Goal: Communication & Community: Answer question/provide support

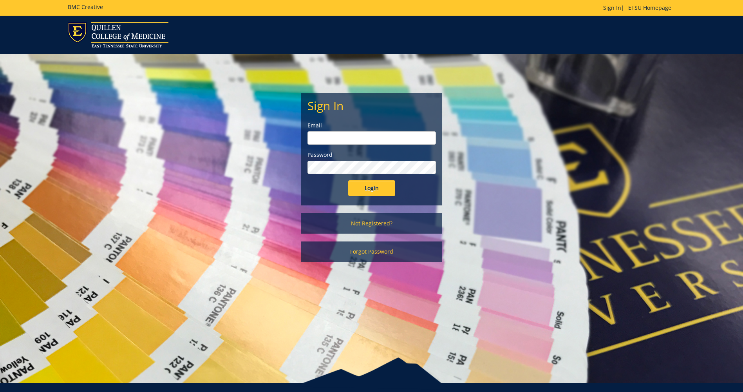
click at [315, 138] on input "email" at bounding box center [372, 137] width 129 height 13
type input "[EMAIL_ADDRESS][DOMAIN_NAME]"
click at [378, 189] on input "Login" at bounding box center [371, 188] width 47 height 16
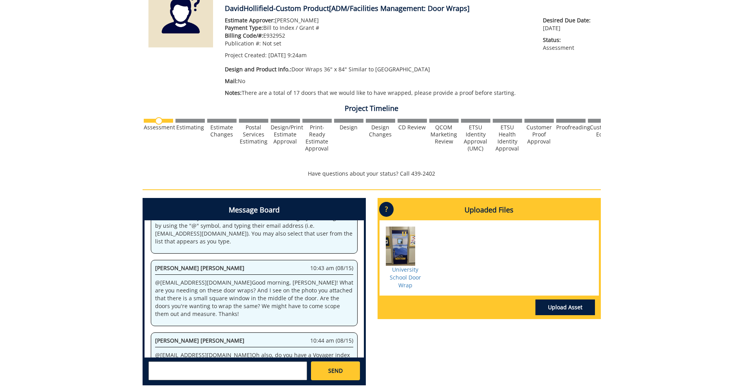
scroll to position [63, 0]
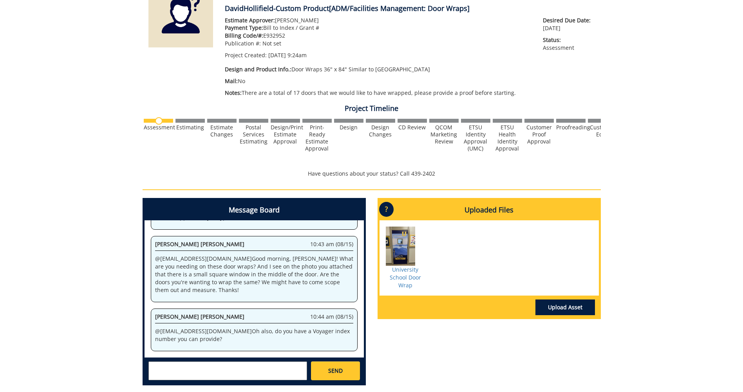
click at [247, 348] on div "[PERSON_NAME] [PERSON_NAME] 10:44 am (08/15) @ [EMAIL_ADDRESS][DOMAIN_NAME] Oh …" at bounding box center [254, 329] width 207 height 43
click at [250, 339] on p "@ [EMAIL_ADDRESS][DOMAIN_NAME] Oh also, do you have a Voyager index number you …" at bounding box center [254, 335] width 198 height 16
click at [211, 300] on div "[PERSON_NAME] [PERSON_NAME] 10:43 am (08/15) @ [EMAIL_ADDRESS][DOMAIN_NAME] Goo…" at bounding box center [254, 269] width 207 height 66
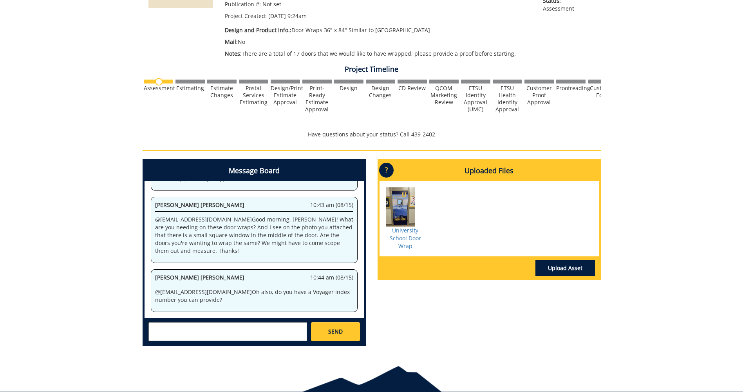
scroll to position [193, 0]
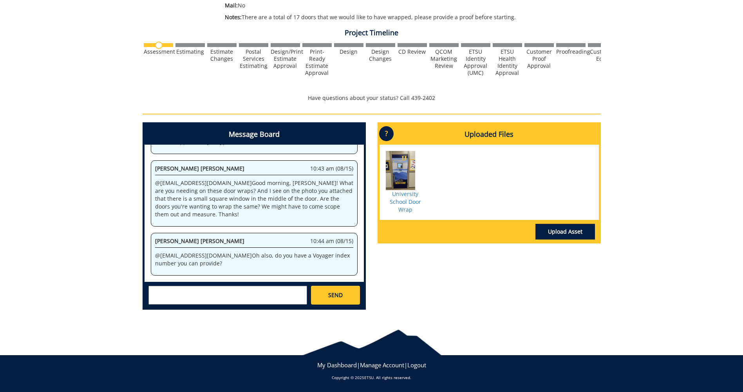
click at [249, 293] on textarea at bounding box center [227, 295] width 159 height 19
type textarea "M"
type textarea "Thank you for the response, I met with the department [DATE] and they decided t…"
click at [337, 295] on span "SEND" at bounding box center [335, 295] width 14 height 8
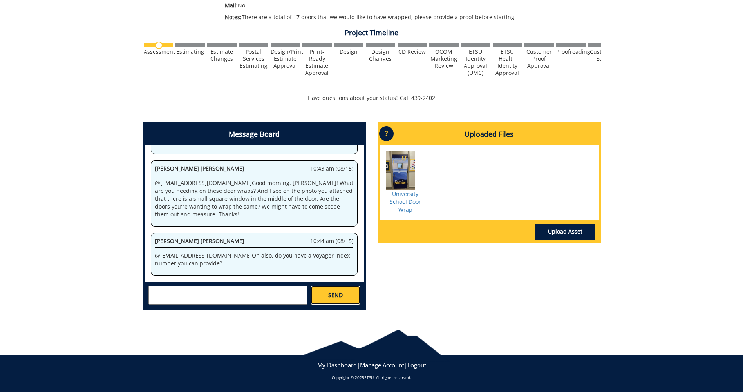
scroll to position [0, 0]
